Goal: Find contact information: Find contact information

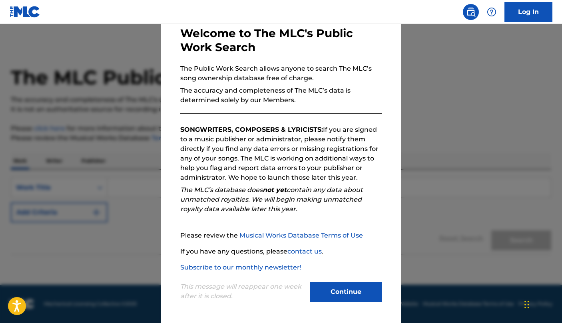
scroll to position [42, 0]
click at [341, 287] on button "Continue" at bounding box center [346, 292] width 72 height 20
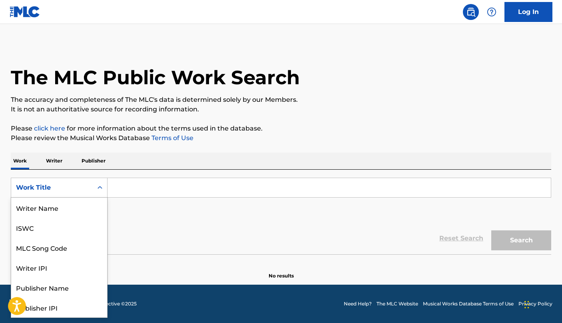
click at [90, 191] on div "Work Title" at bounding box center [52, 187] width 82 height 15
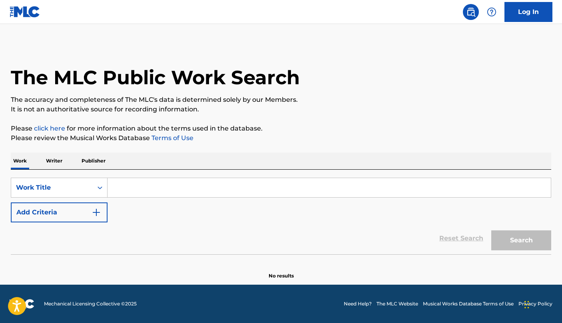
click at [56, 160] on p "Writer" at bounding box center [54, 161] width 21 height 17
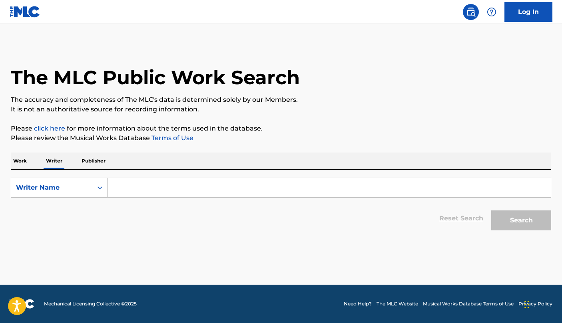
click at [139, 191] on input "Search Form" at bounding box center [329, 187] width 443 height 19
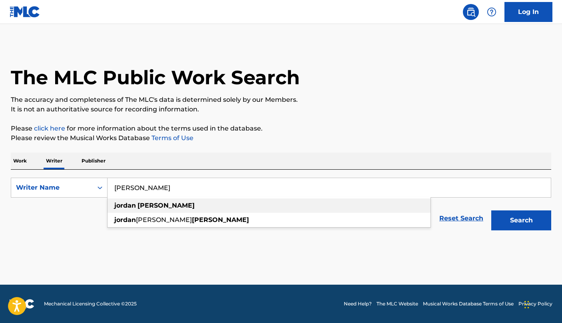
drag, startPoint x: 135, startPoint y: 197, endPoint x: 141, endPoint y: 209, distance: 13.8
click at [141, 209] on strong "[PERSON_NAME]" at bounding box center [165, 206] width 57 height 8
type input "[PERSON_NAME]"
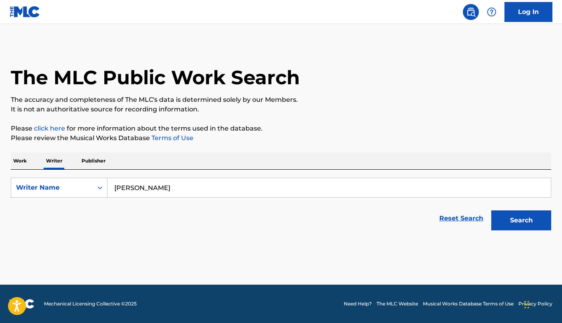
click at [529, 227] on button "Search" at bounding box center [521, 221] width 60 height 20
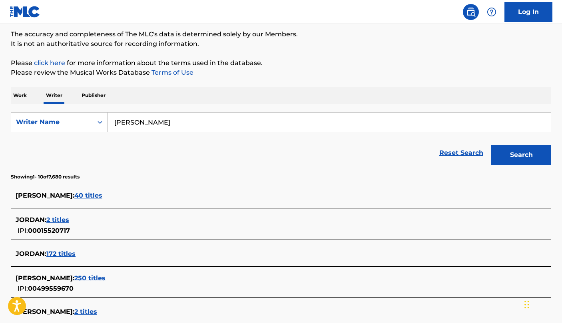
scroll to position [72, 0]
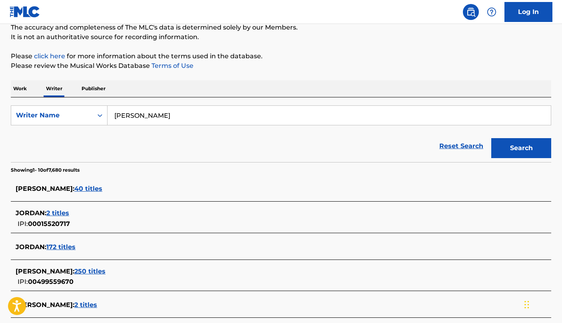
click at [80, 189] on span "40 titles" at bounding box center [88, 189] width 28 height 8
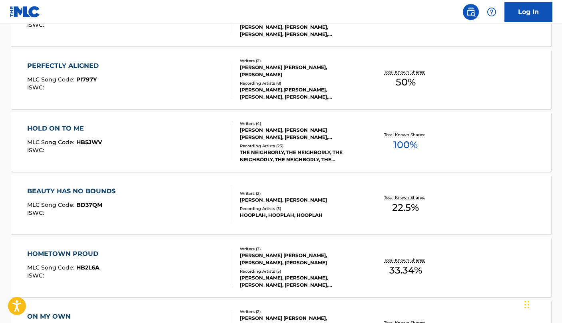
scroll to position [293, 0]
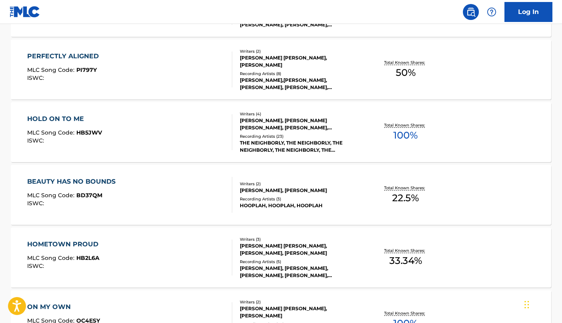
click at [77, 182] on div "BEAUTY HAS NO BOUNDS" at bounding box center [73, 182] width 92 height 10
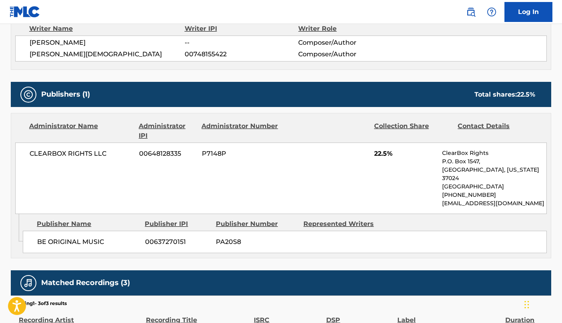
scroll to position [297, 0]
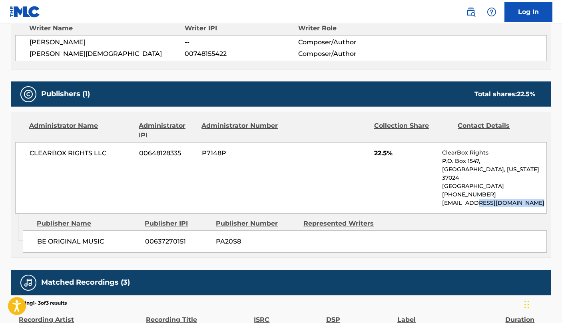
drag, startPoint x: 532, startPoint y: 193, endPoint x: 478, endPoint y: 197, distance: 54.9
click at [478, 199] on p "[EMAIL_ADDRESS][DOMAIN_NAME]" at bounding box center [494, 203] width 104 height 8
copy p "[DOMAIN_NAME]"
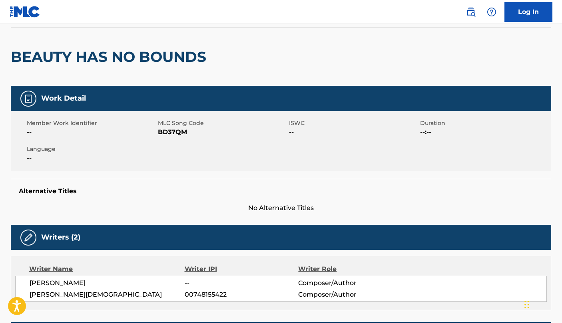
scroll to position [55, 0]
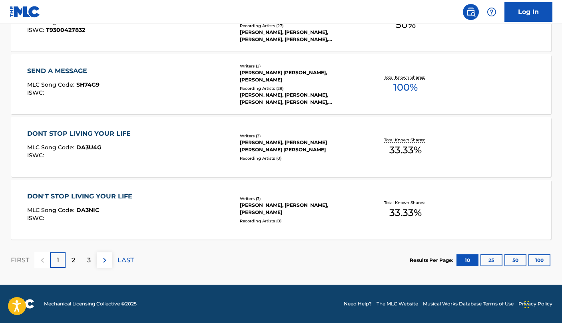
scroll to position [655, 0]
click at [104, 133] on div "DONT STOP LIVING YOUR LIFE" at bounding box center [81, 134] width 108 height 10
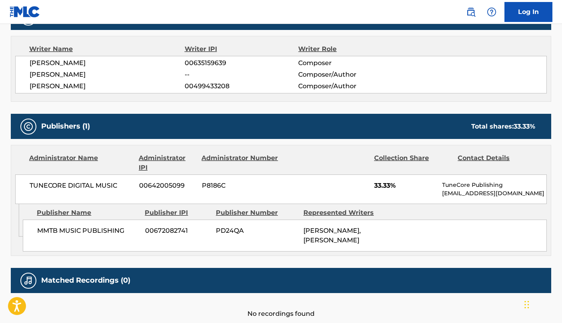
scroll to position [279, 0]
